Goal: Communication & Community: Answer question/provide support

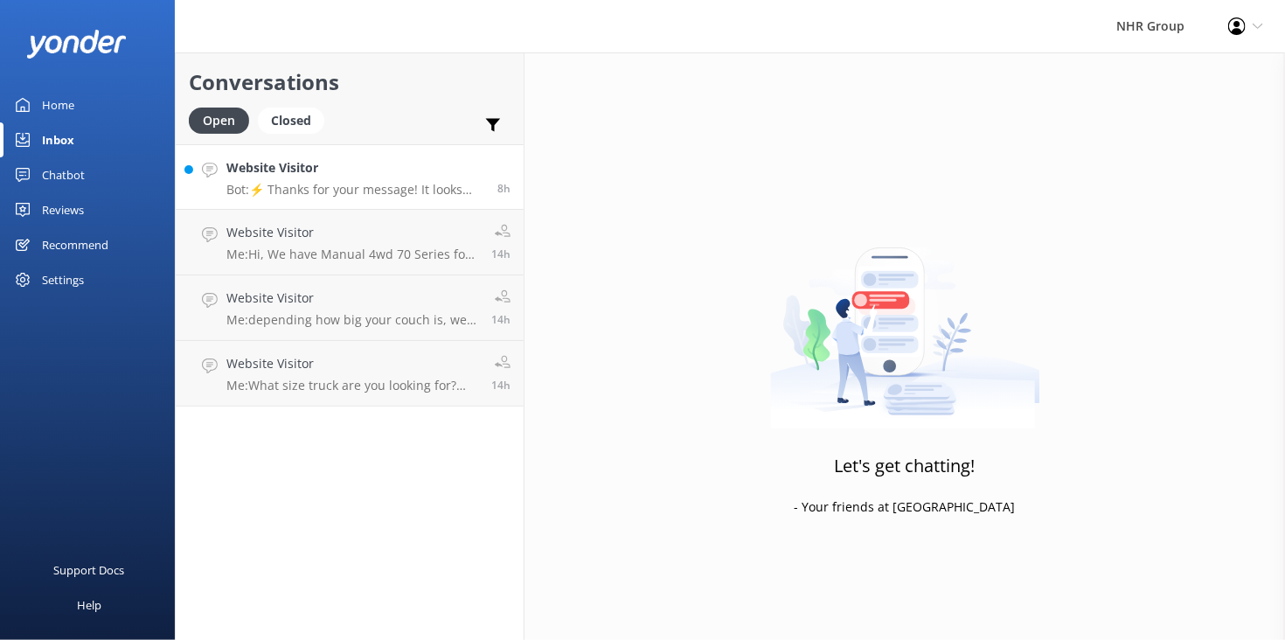
click at [344, 191] on p "Bot: ⚡ Thanks for your message! It looks like this one might be best handled by…" at bounding box center [355, 190] width 258 height 16
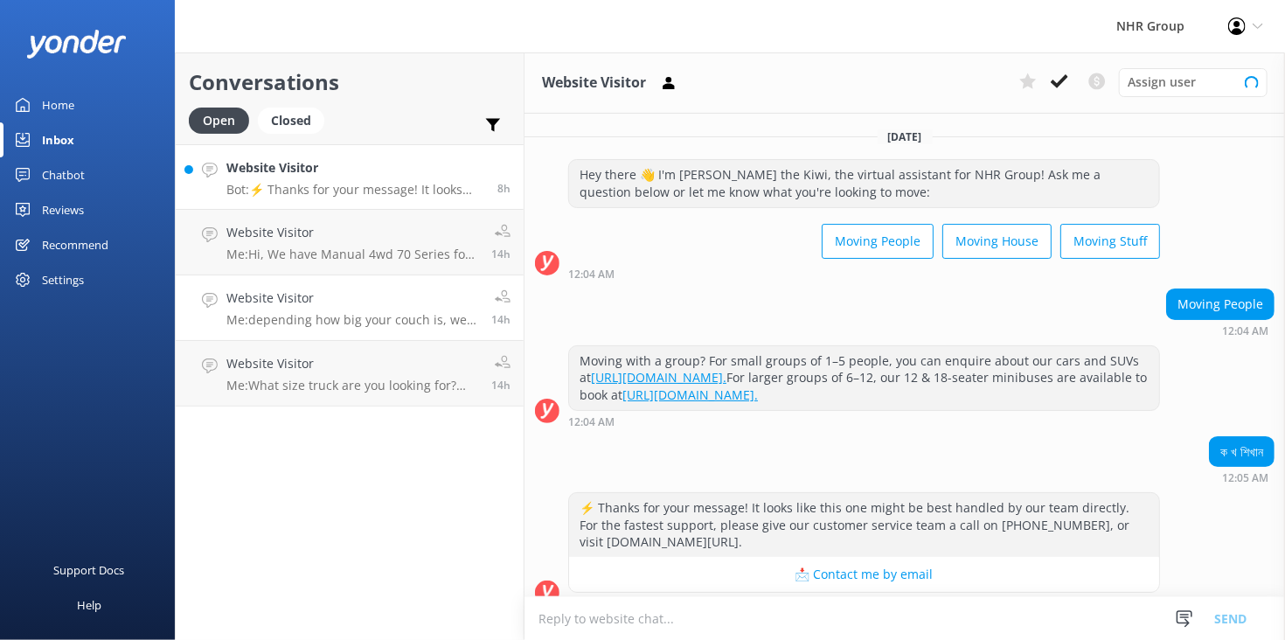
scroll to position [18, 0]
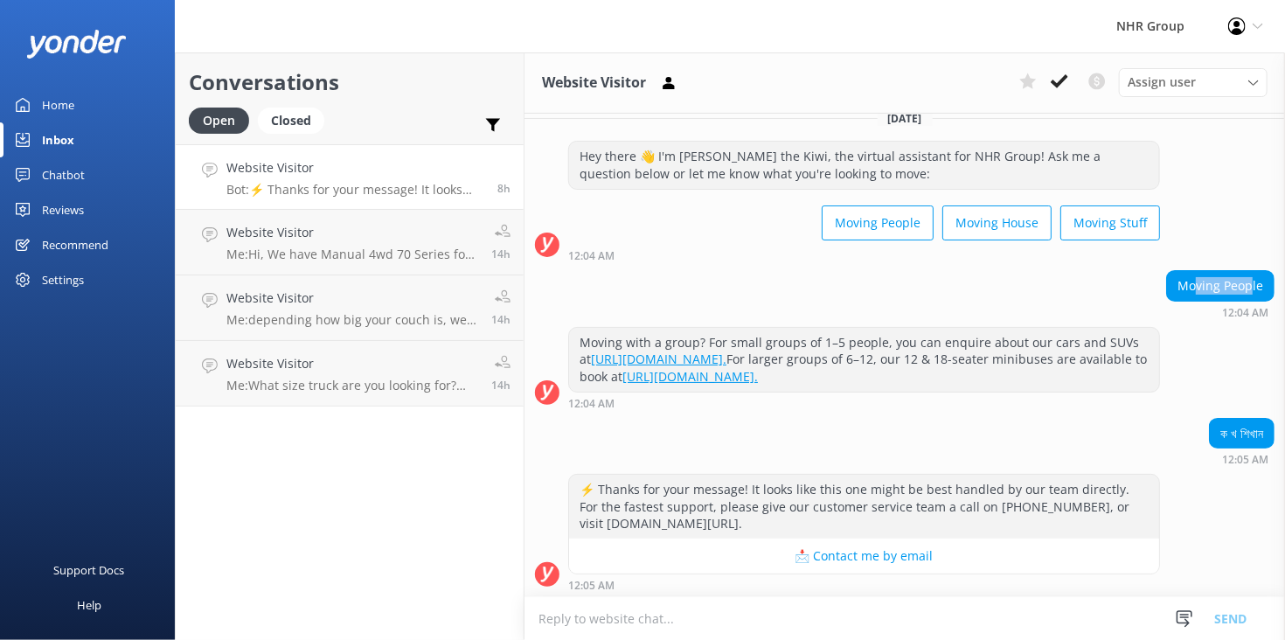
drag, startPoint x: 1180, startPoint y: 291, endPoint x: 1238, endPoint y: 295, distance: 57.8
click at [1238, 295] on div "Moving People" at bounding box center [1220, 286] width 107 height 30
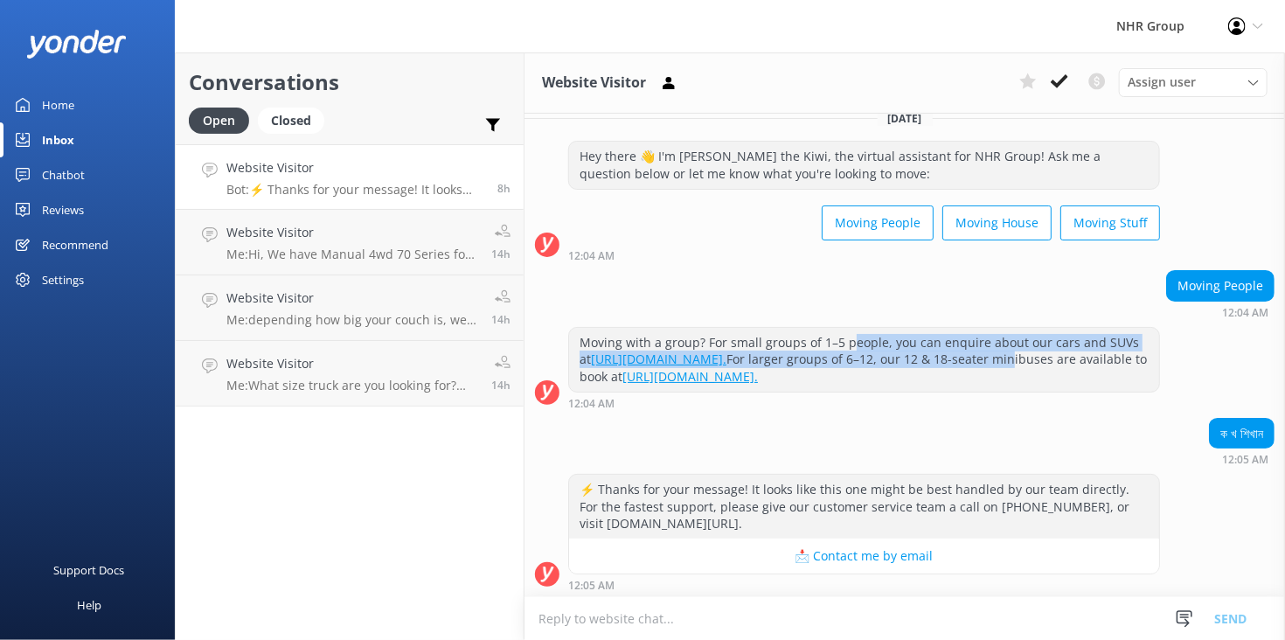
drag, startPoint x: 846, startPoint y: 345, endPoint x: 1057, endPoint y: 355, distance: 210.9
click at [1057, 355] on div "Moving with a group? For small groups of 1–5 people, you can enquire about our …" at bounding box center [864, 360] width 590 height 64
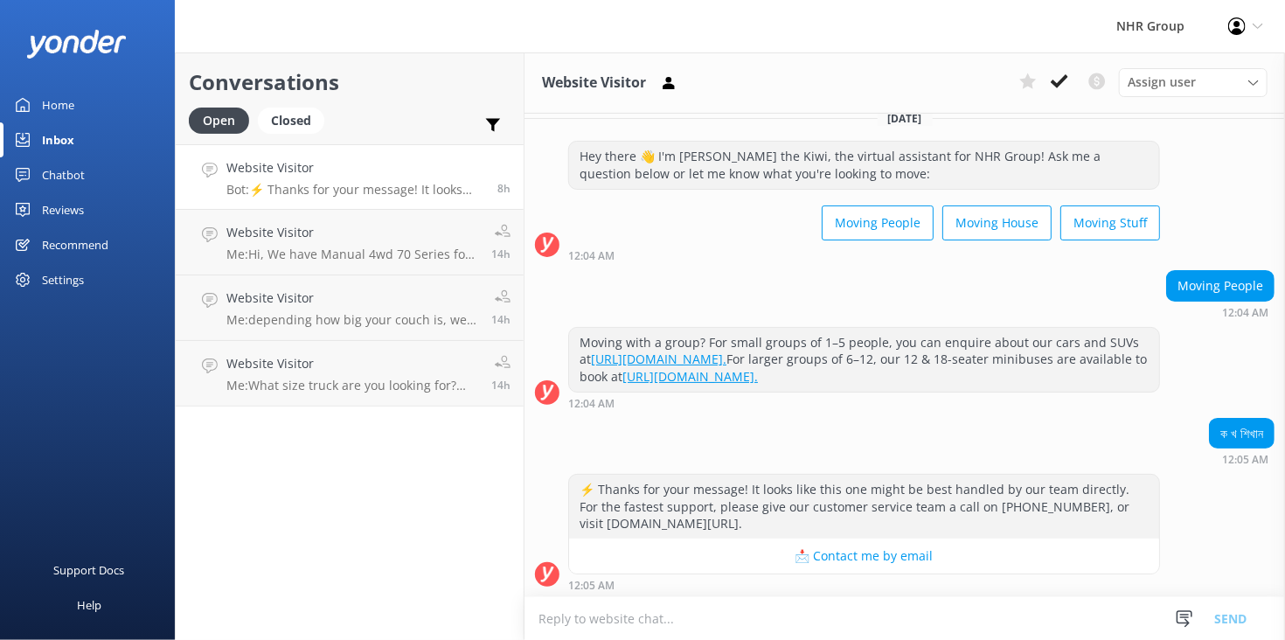
click at [1098, 380] on div "Moving with a group? For small groups of 1–5 people, you can enquire about our …" at bounding box center [864, 360] width 590 height 64
drag, startPoint x: 1250, startPoint y: 432, endPoint x: 1191, endPoint y: 433, distance: 59.5
click at [1210, 433] on div "ক খ শিখান" at bounding box center [1242, 434] width 64 height 30
click at [866, 448] on div "ক খ শিখান 12:05 AM" at bounding box center [905, 442] width 761 height 48
click at [1069, 89] on icon at bounding box center [1059, 81] width 17 height 17
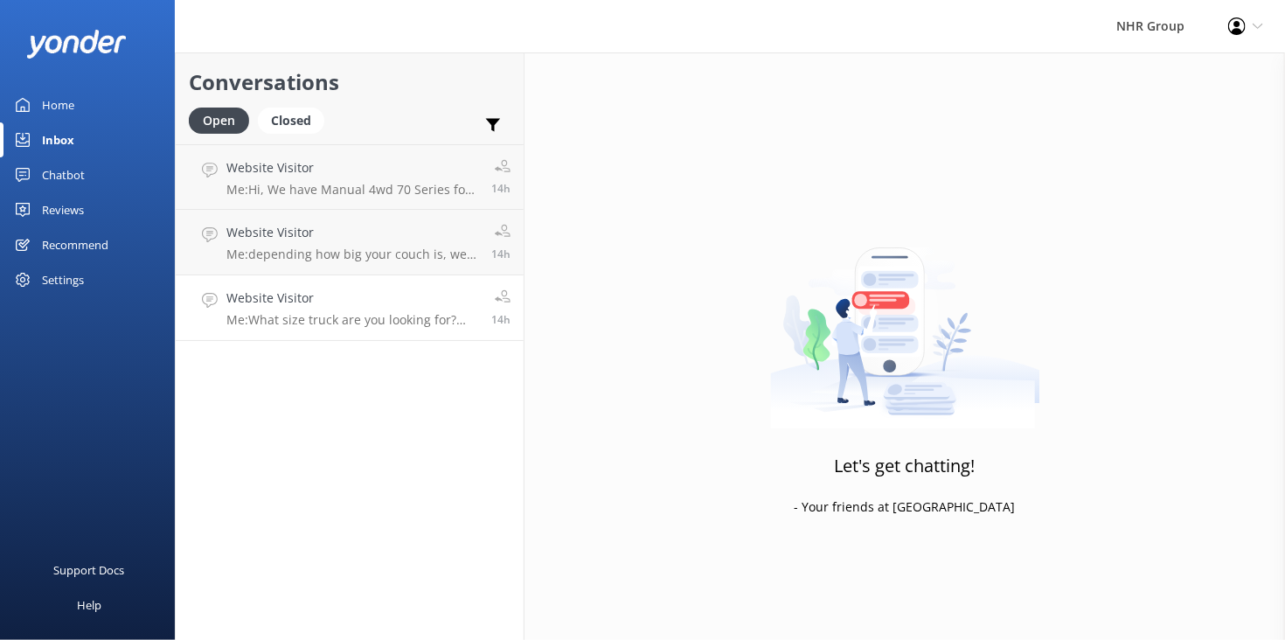
click at [344, 324] on p "Me: What size truck are you looking for? Then we can let you know the Dimensions" at bounding box center [352, 320] width 252 height 16
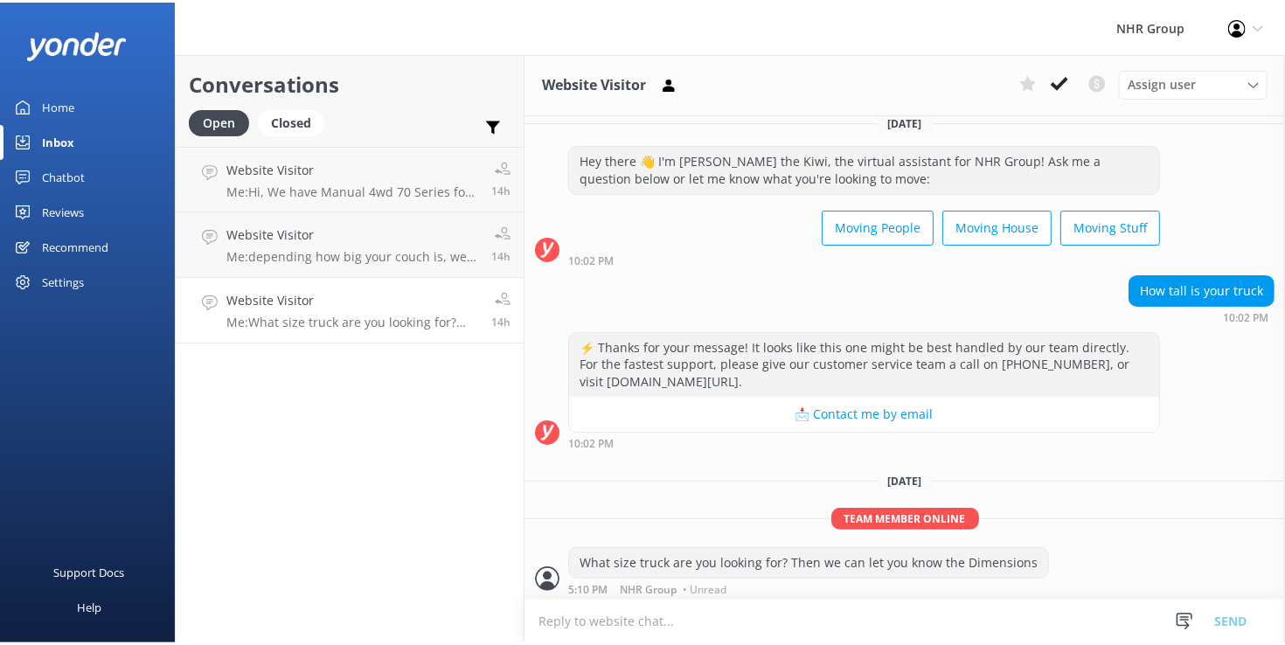
scroll to position [17, 0]
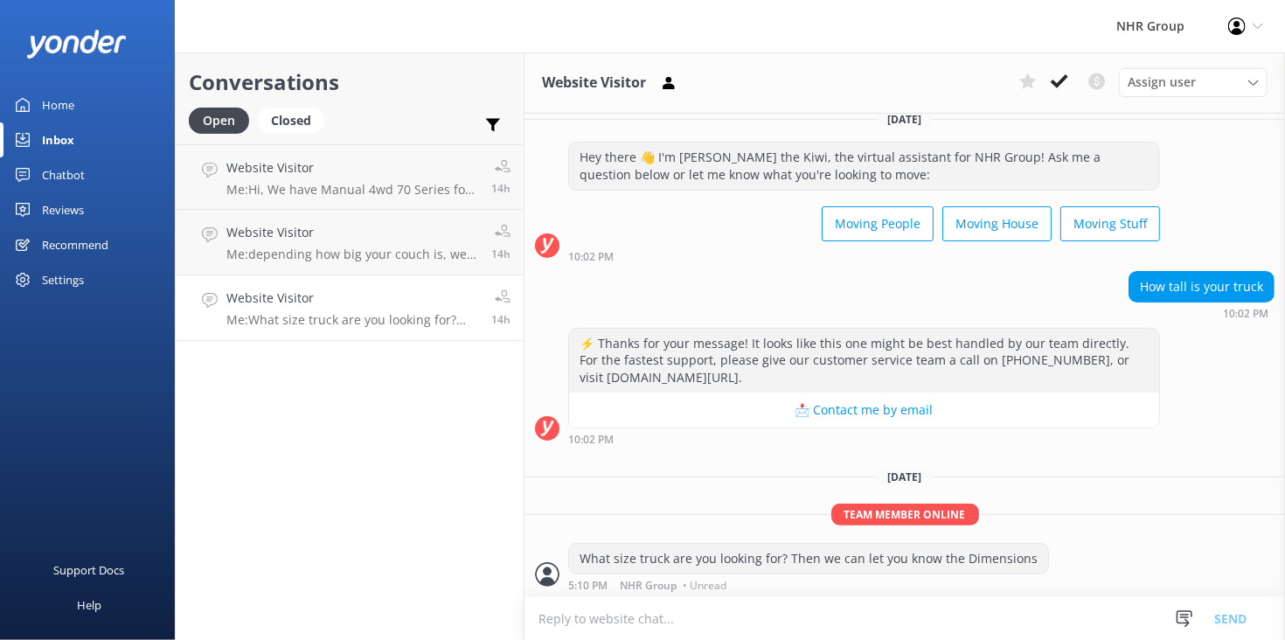
click at [1131, 449] on div "⚡ Thanks for your message! It looks like this one might be best handled by our …" at bounding box center [905, 391] width 761 height 126
drag, startPoint x: 696, startPoint y: 359, endPoint x: 920, endPoint y: 348, distance: 224.1
click at [919, 348] on div "⚡ Thanks for your message! It looks like this one might be best handled by our …" at bounding box center [864, 361] width 590 height 64
click at [1183, 365] on div "⚡ Thanks for your message! It looks like this one might be best handled by our …" at bounding box center [905, 386] width 761 height 117
click at [874, 567] on div "What size truck are you looking for? Then we can let you know the Dimensions" at bounding box center [808, 559] width 479 height 30
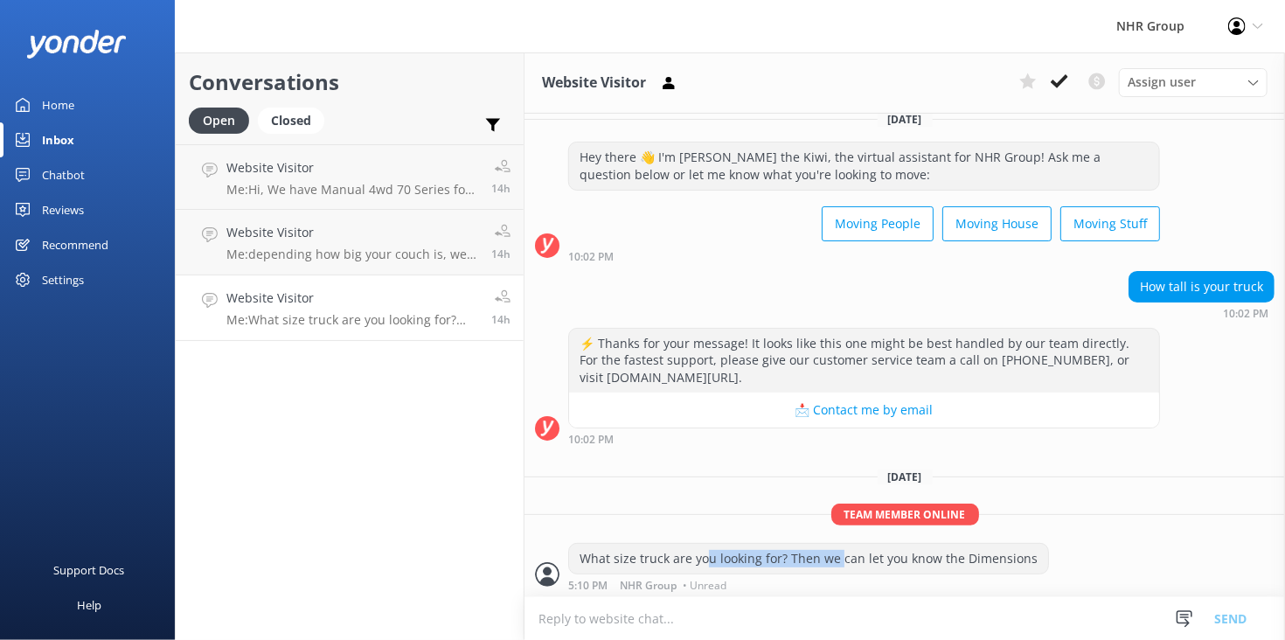
drag, startPoint x: 705, startPoint y: 557, endPoint x: 837, endPoint y: 546, distance: 132.5
click at [837, 546] on div "What size truck are you looking for? Then we can let you know the Dimensions" at bounding box center [808, 559] width 479 height 30
click at [1145, 500] on div "[DATE] Hey there 👋 I'm [PERSON_NAME] the Kiwi, the virtual assistant for NHR Gr…" at bounding box center [905, 348] width 761 height 504
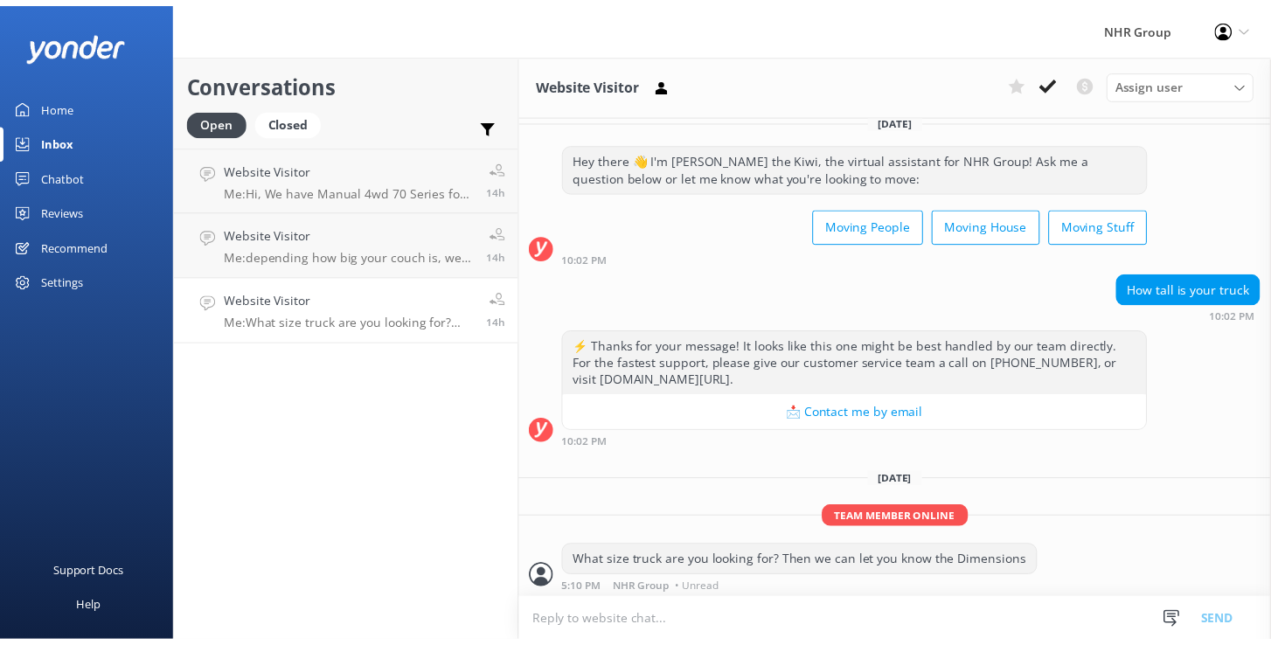
scroll to position [12, 0]
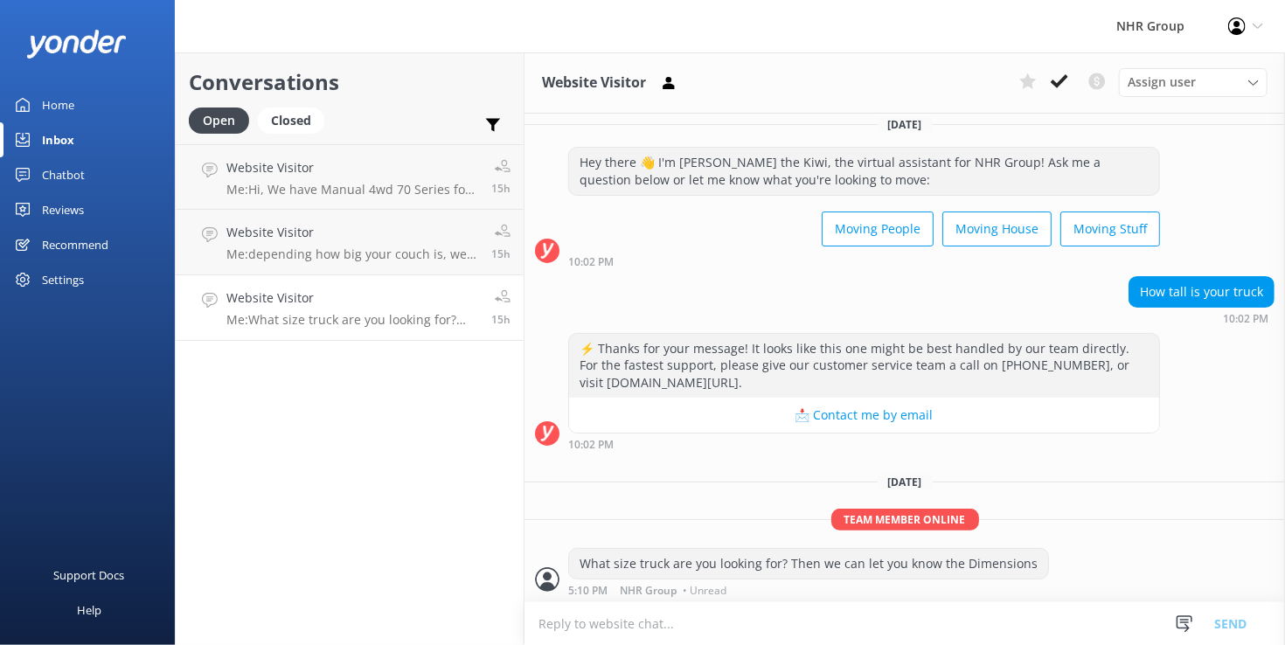
click at [59, 103] on div "Home" at bounding box center [58, 104] width 32 height 35
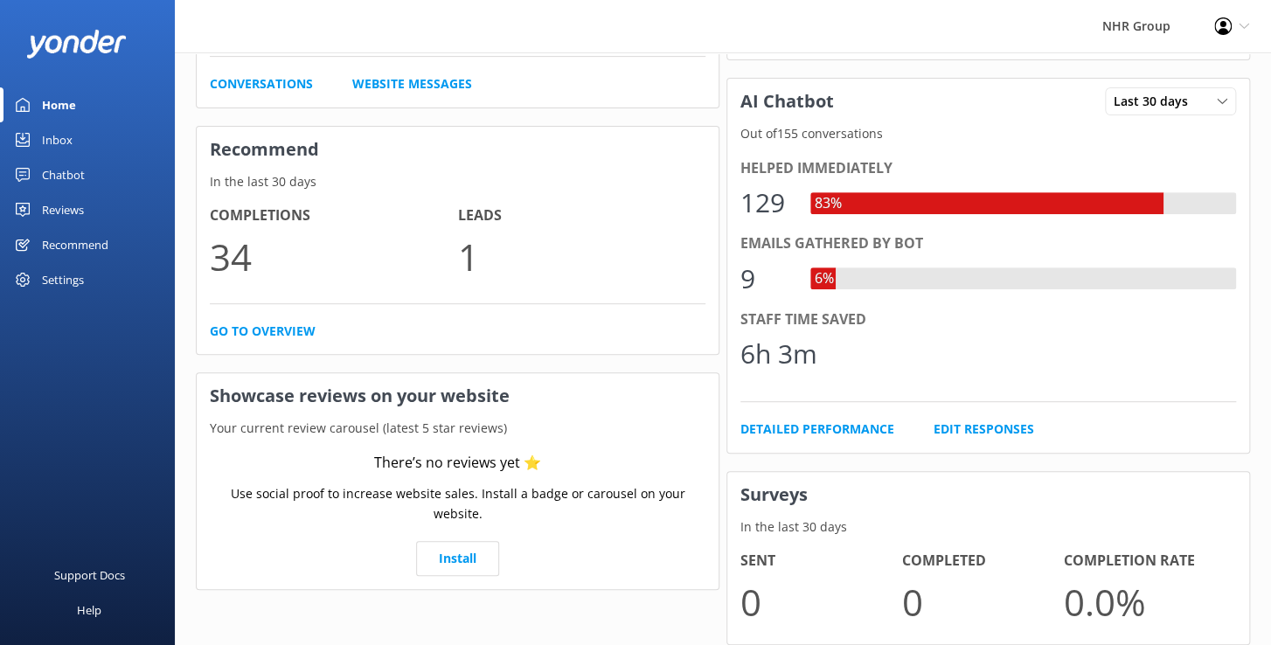
scroll to position [310, 0]
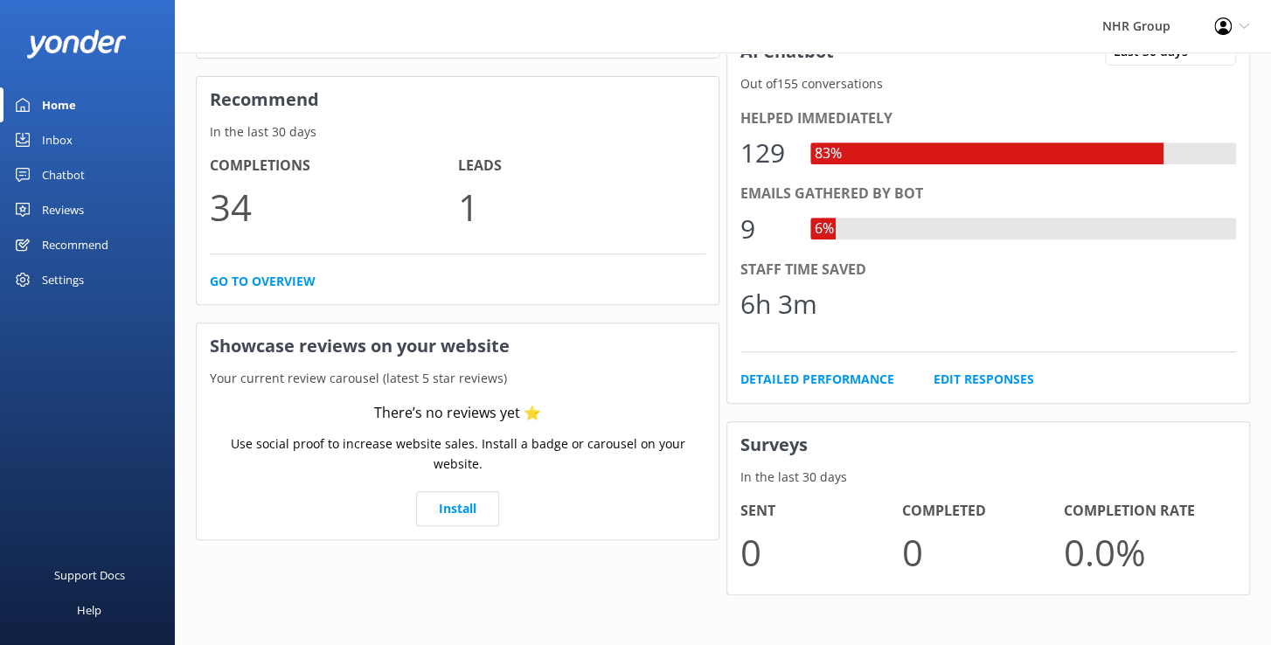
click at [74, 145] on link "Inbox" at bounding box center [87, 139] width 175 height 35
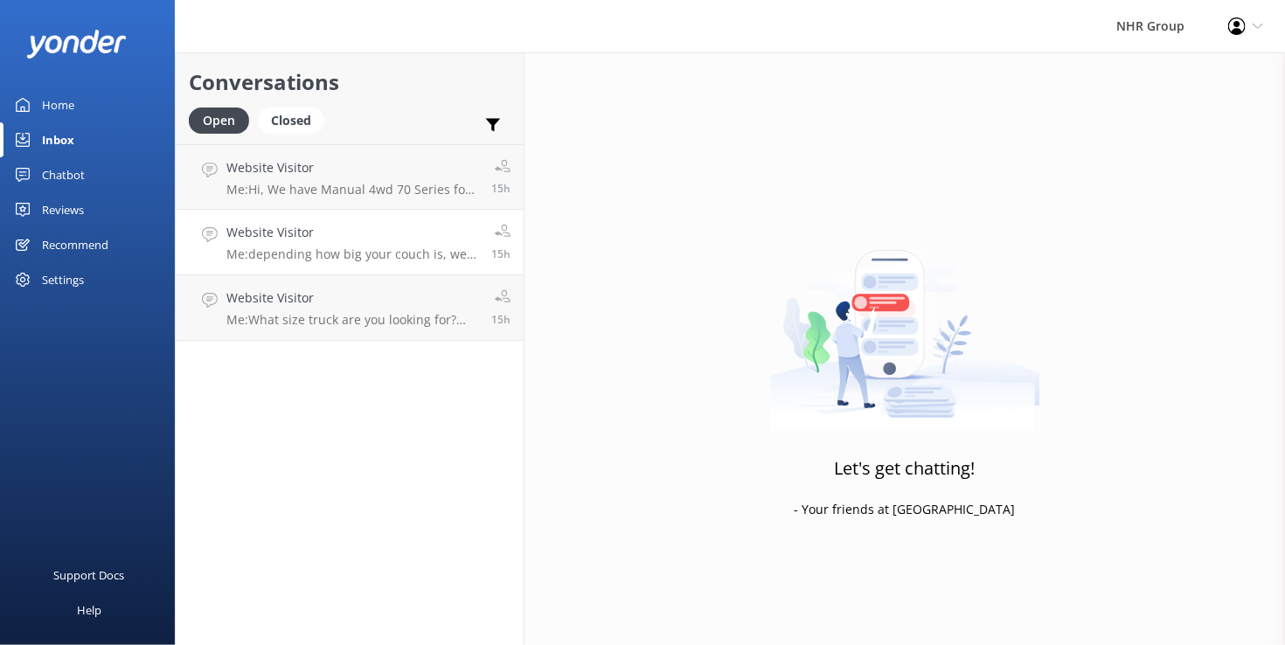
click at [288, 237] on h4 "Website Visitor" at bounding box center [352, 232] width 252 height 19
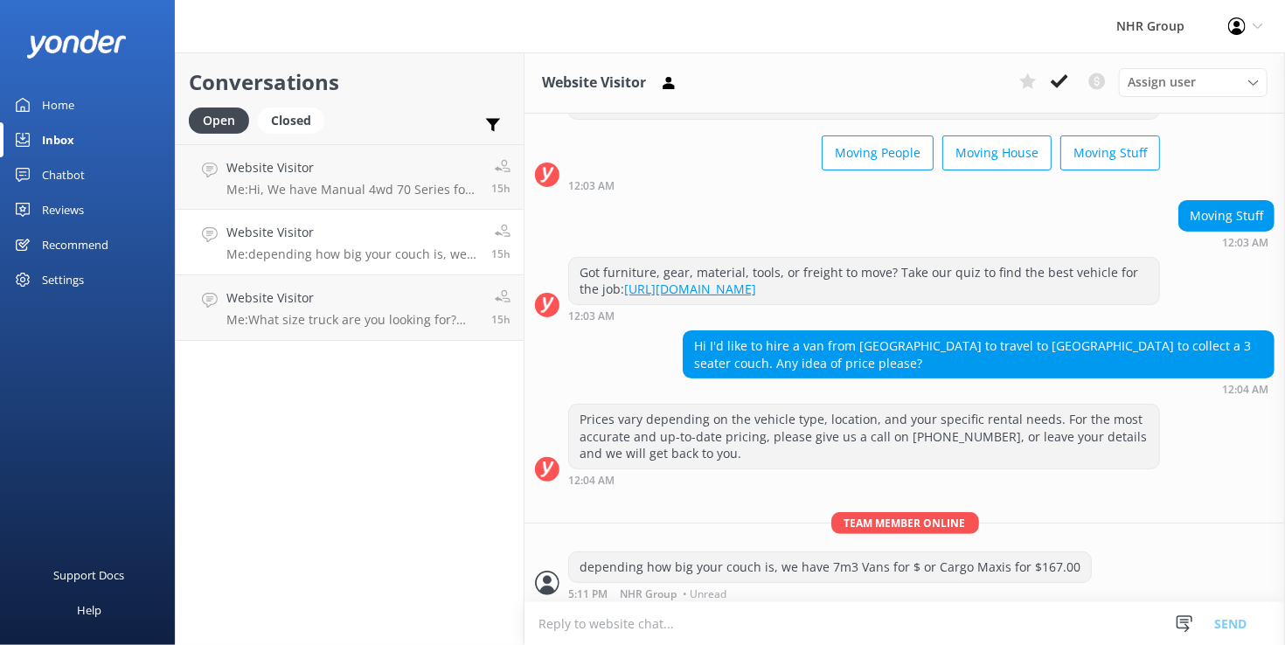
scroll to position [91, 0]
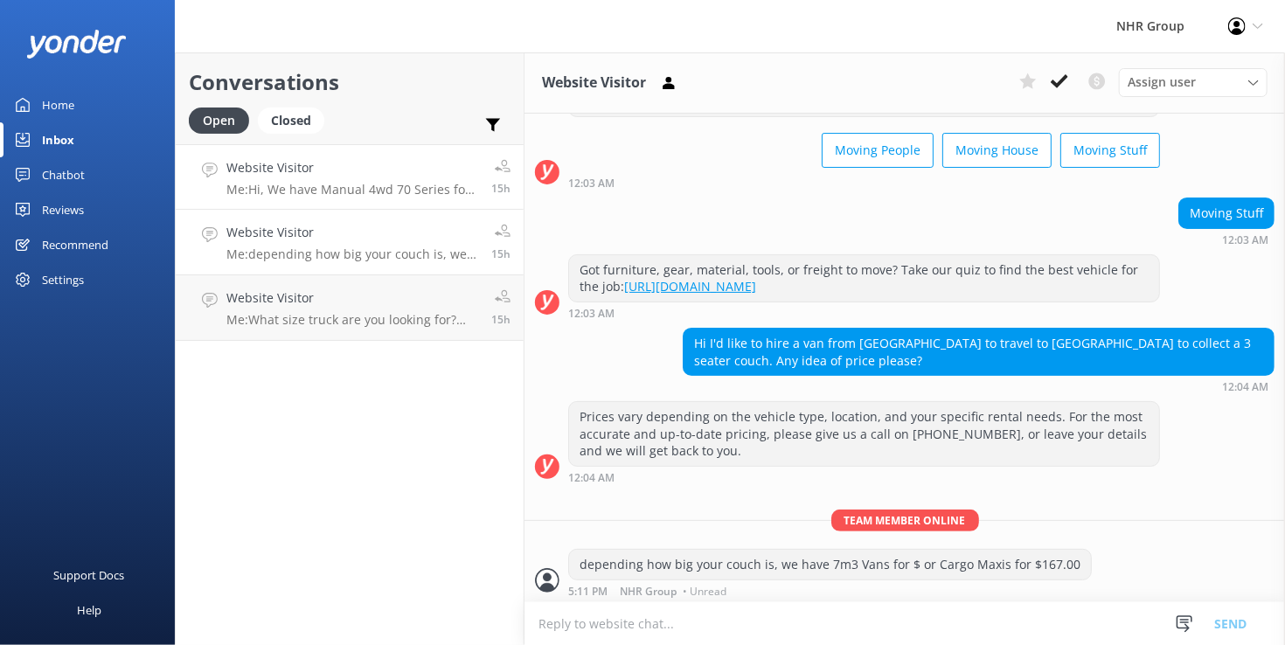
click at [322, 179] on div "Website Visitor Me: Hi, We have Manual 4wd 70 Series for hire, they cost $167.0…" at bounding box center [352, 177] width 252 height 38
